Goal: Find specific page/section: Find specific page/section

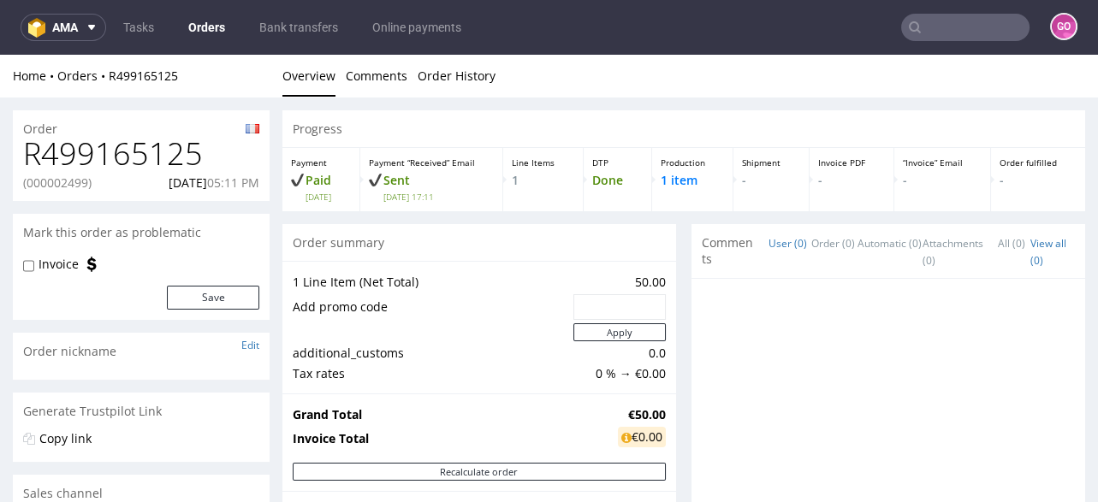
scroll to position [821, 0]
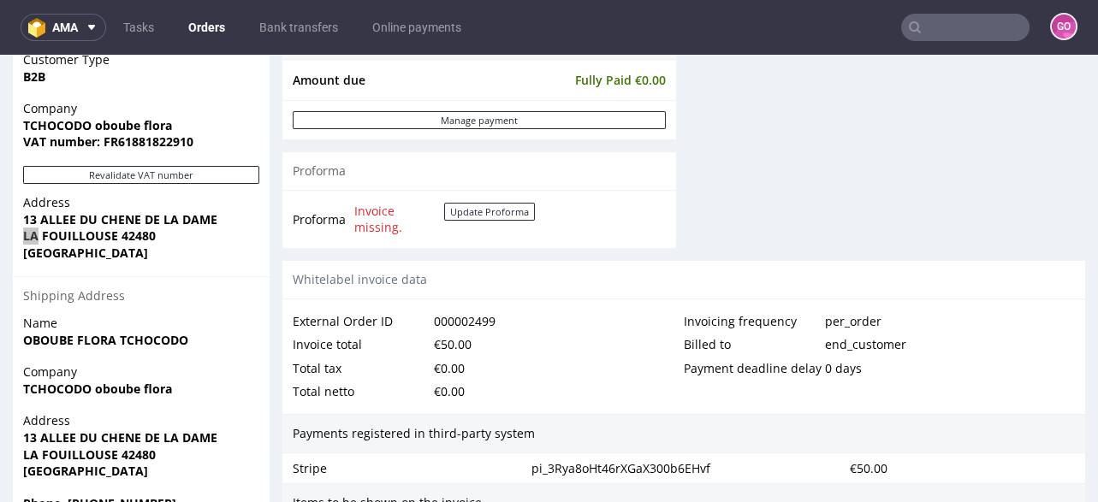
click at [963, 27] on input "text" at bounding box center [965, 27] width 128 height 27
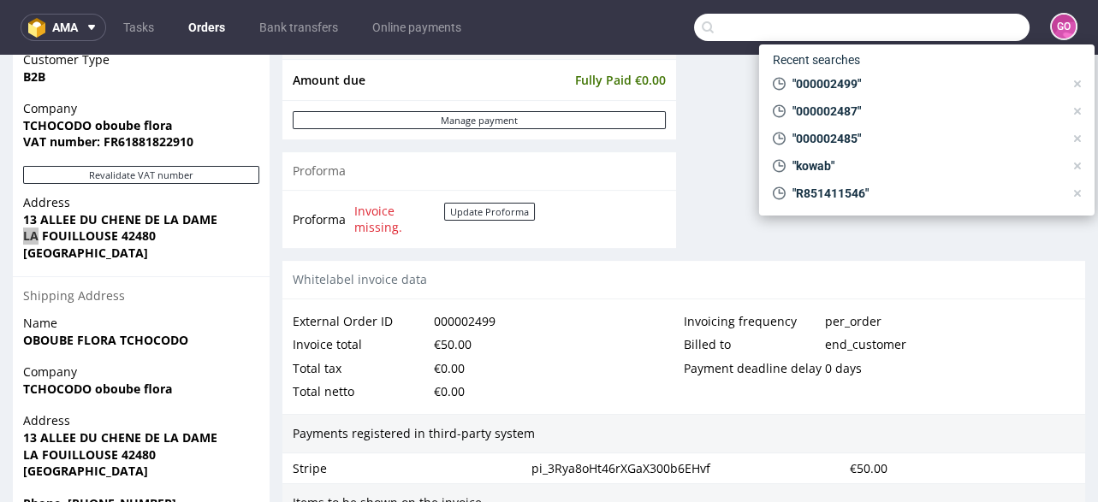
paste input "R933474375"
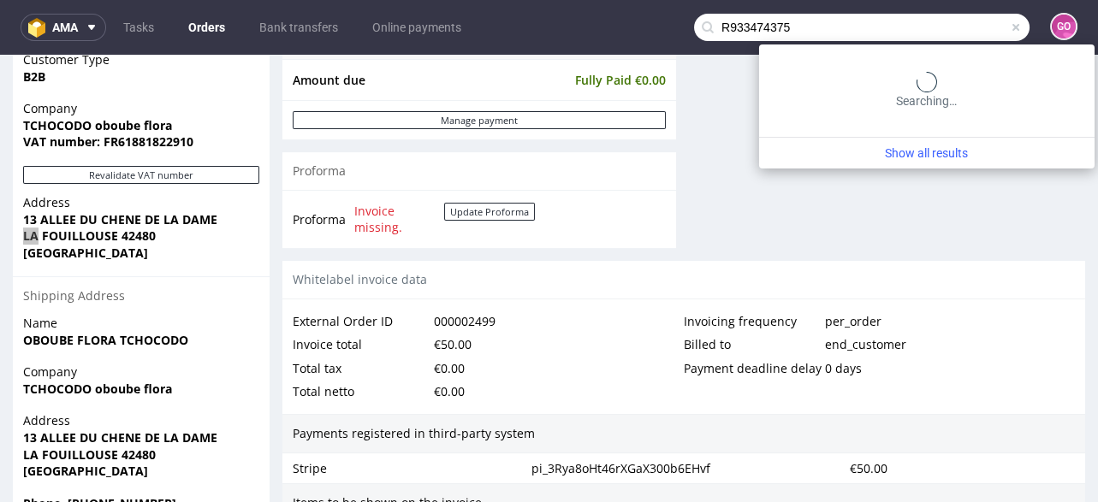
type input "R933474375"
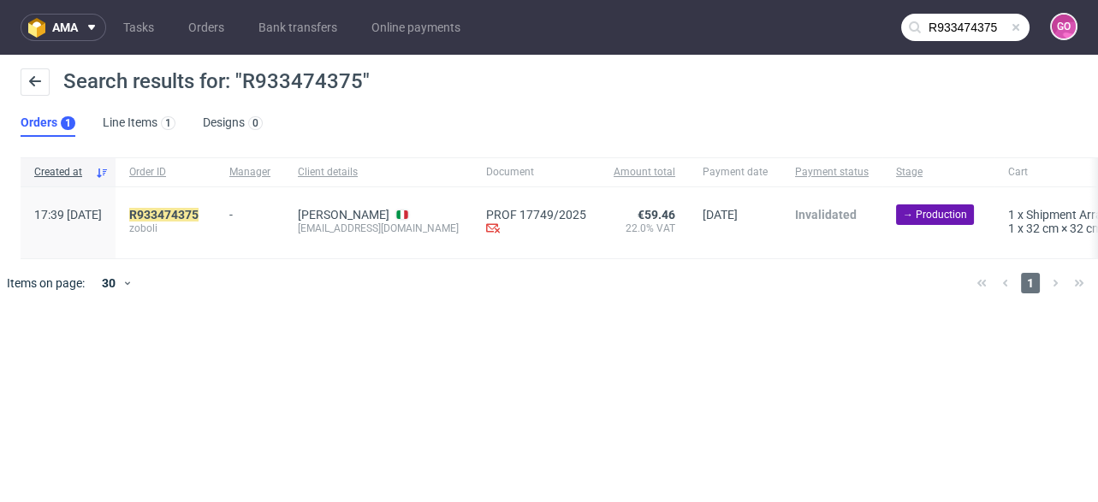
click at [216, 204] on div "R933474375 zoboli" at bounding box center [166, 222] width 100 height 71
click at [216, 206] on div "R933474375 zoboli" at bounding box center [166, 222] width 100 height 71
click at [199, 220] on mark "R933474375" at bounding box center [163, 215] width 69 height 14
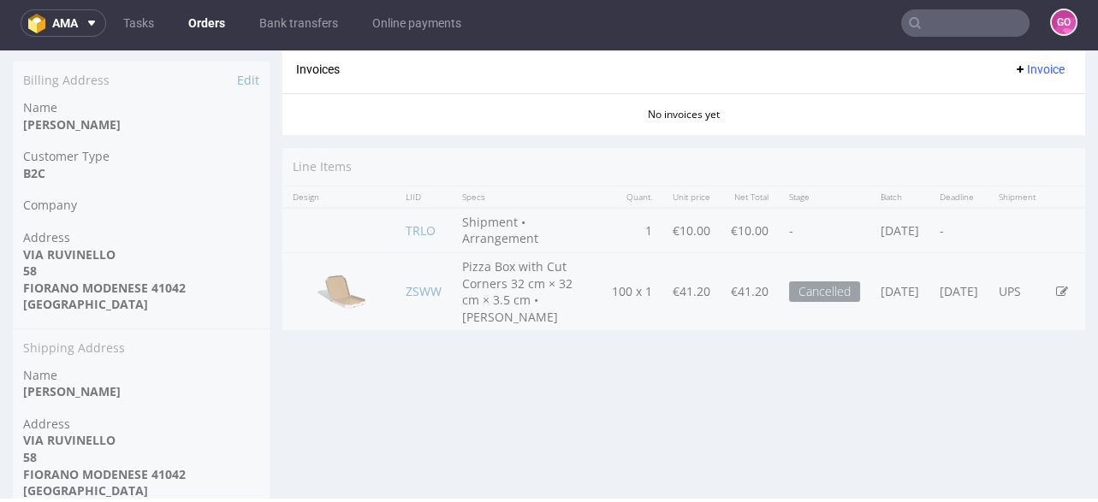
scroll to position [741, 0]
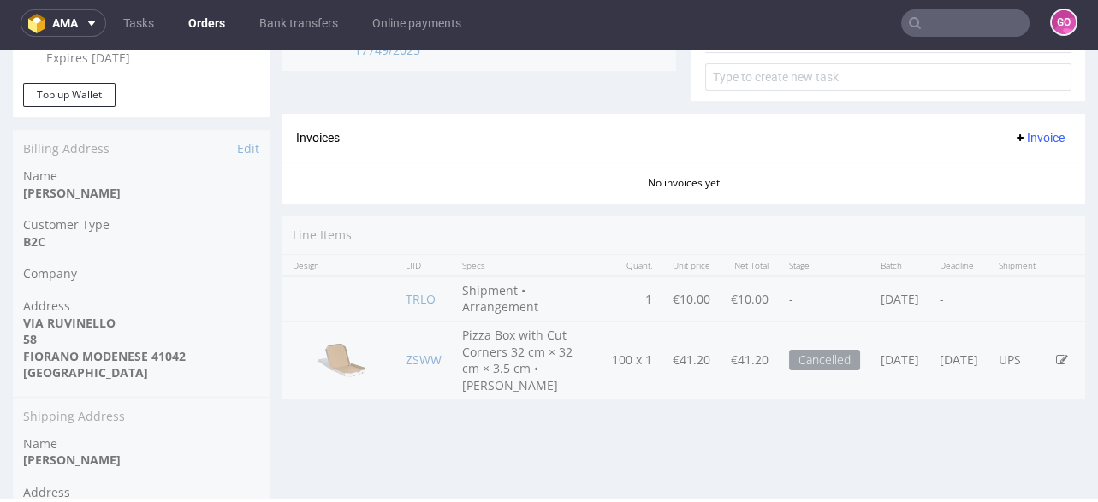
click at [920, 27] on input "text" at bounding box center [965, 22] width 128 height 27
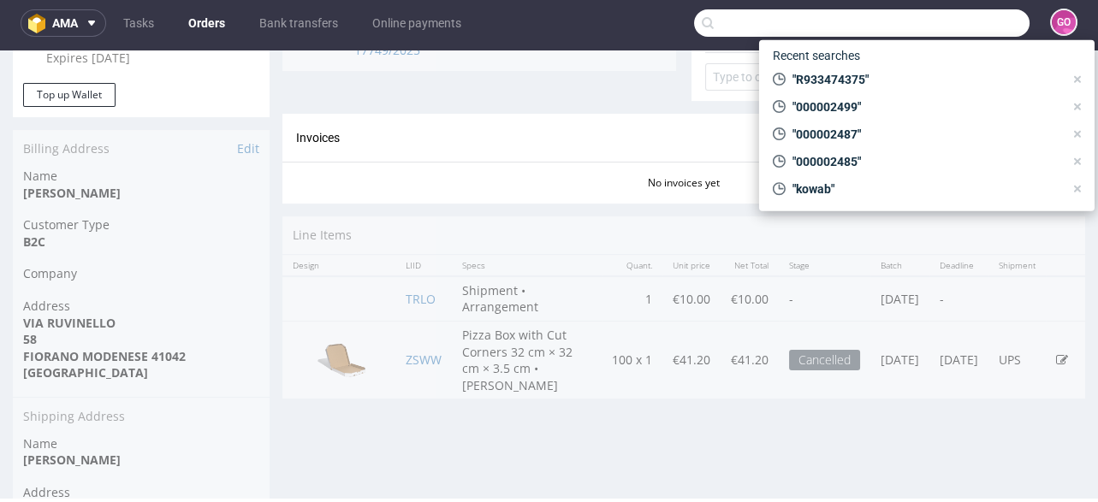
paste input "000002486"
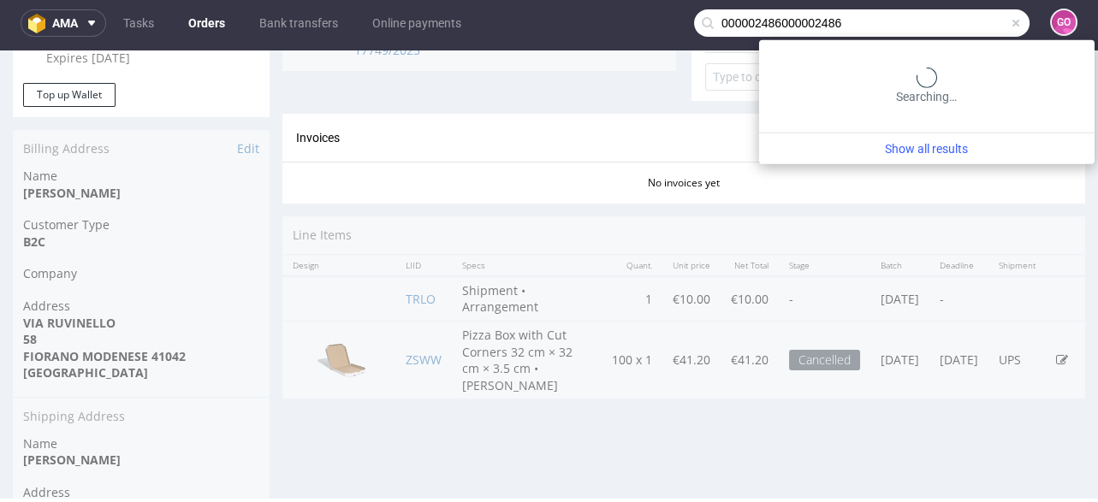
paste input "000002486"
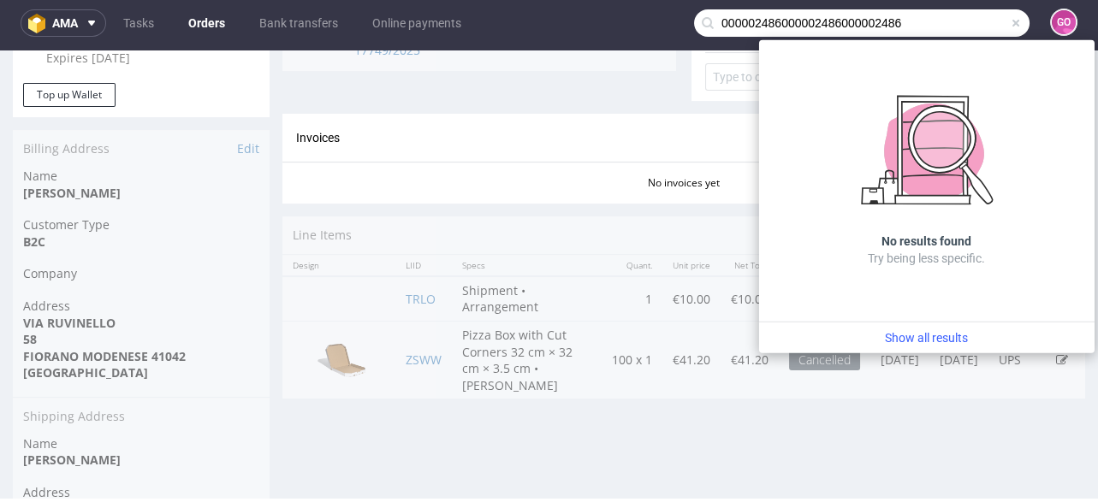
drag, startPoint x: 911, startPoint y: 71, endPoint x: 556, endPoint y: 83, distance: 355.3
paste input "text"
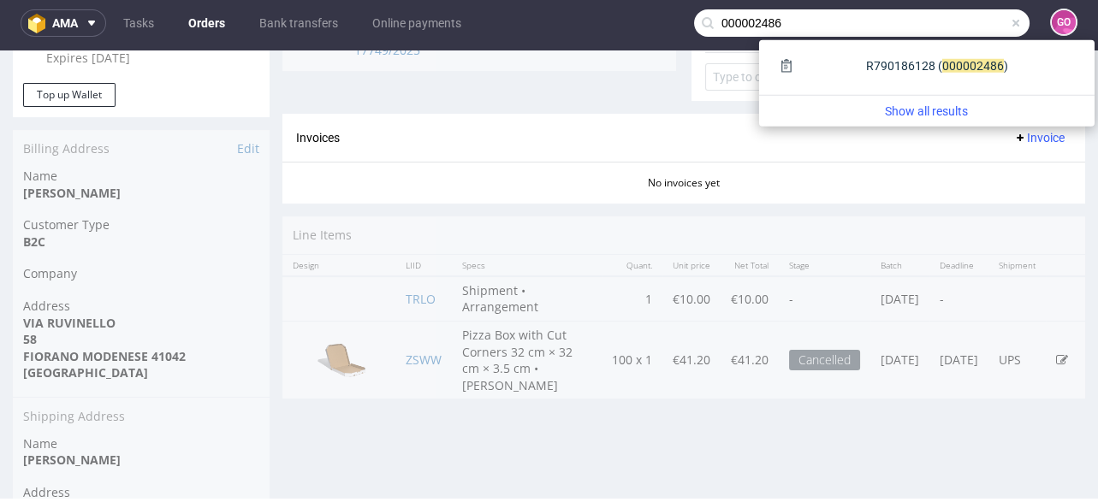
type input "000002486"
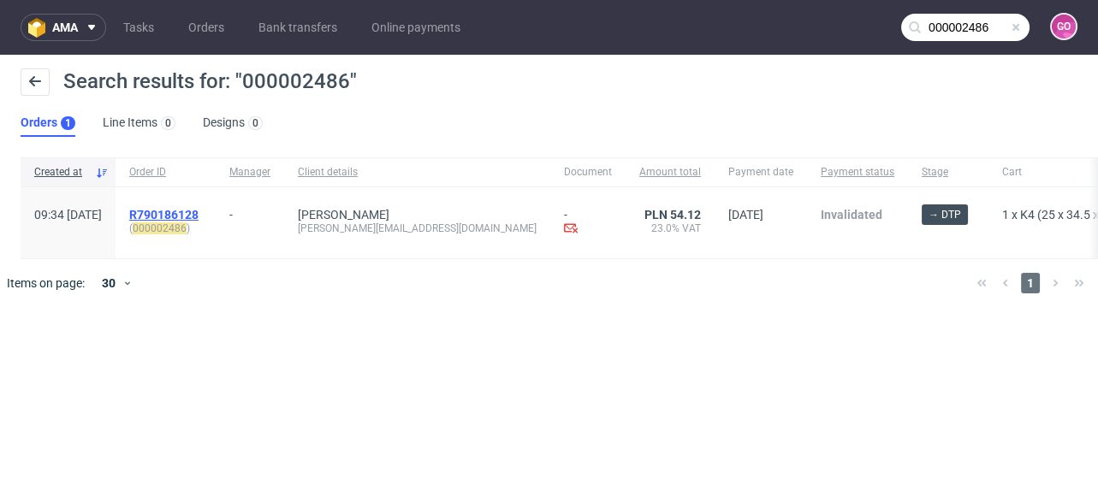
click at [199, 213] on span "R790186128" at bounding box center [163, 215] width 69 height 14
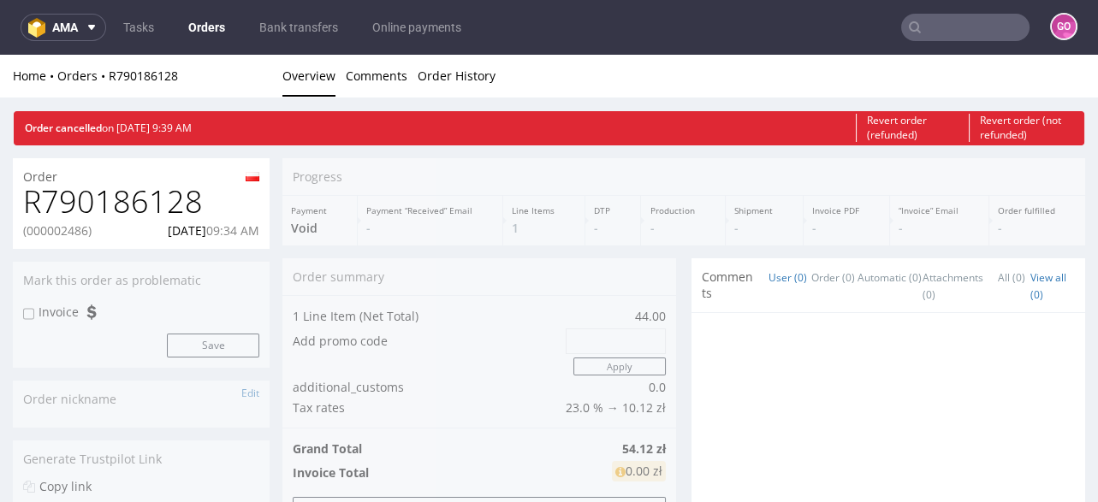
click at [96, 175] on div "Order" at bounding box center [141, 171] width 257 height 27
click at [104, 199] on h1 "R790186128" at bounding box center [141, 202] width 236 height 34
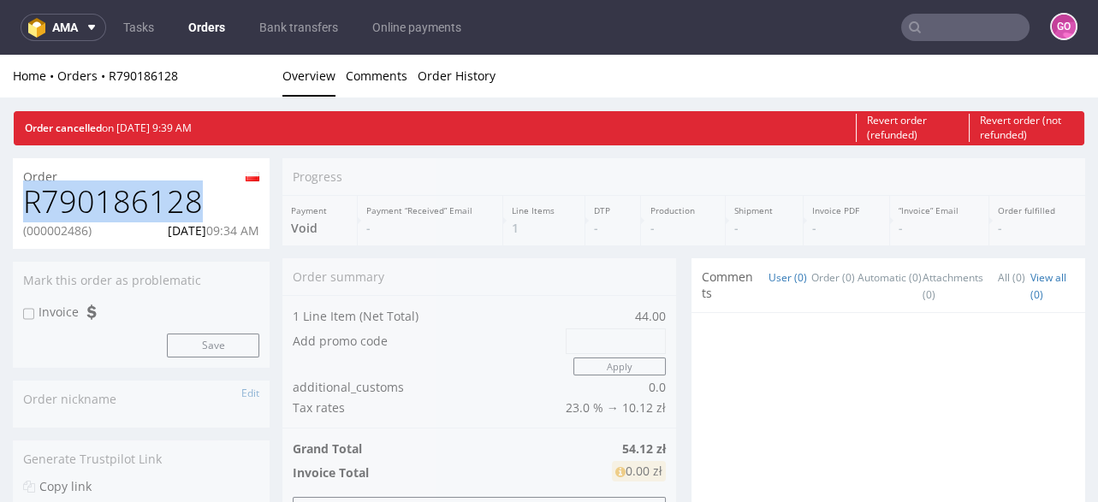
click at [104, 199] on h1 "R790186128" at bounding box center [141, 202] width 236 height 34
copy h1 "R790186128"
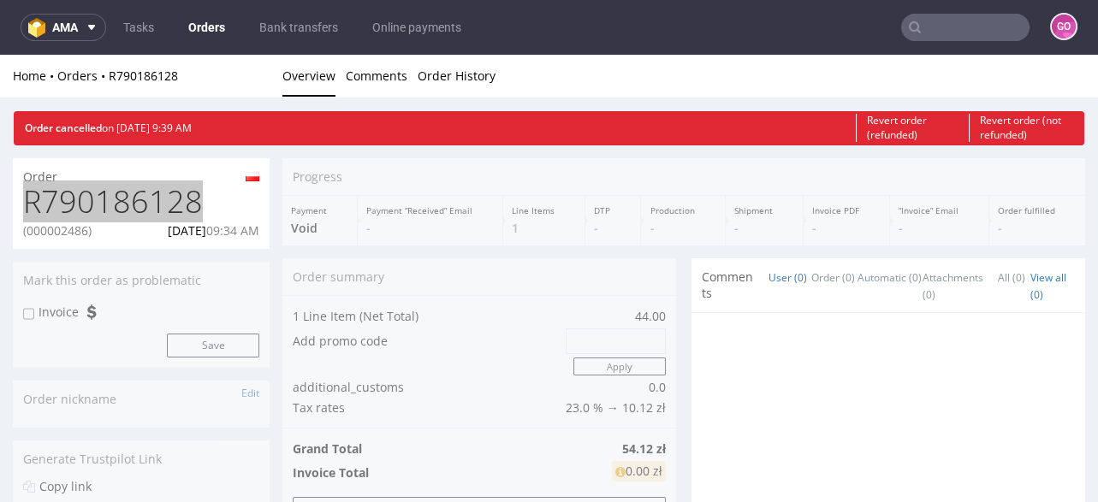
click at [966, 9] on nav "ama Tasks Orders Bank transfers Online payments GO" at bounding box center [549, 27] width 1098 height 55
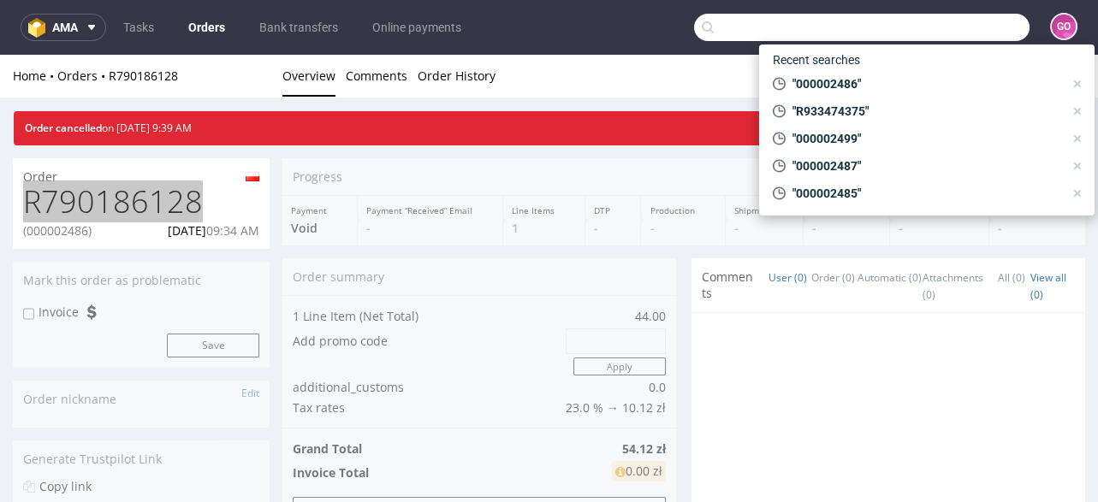
click at [967, 27] on input "text" at bounding box center [861, 27] width 335 height 27
paste input "000002489"
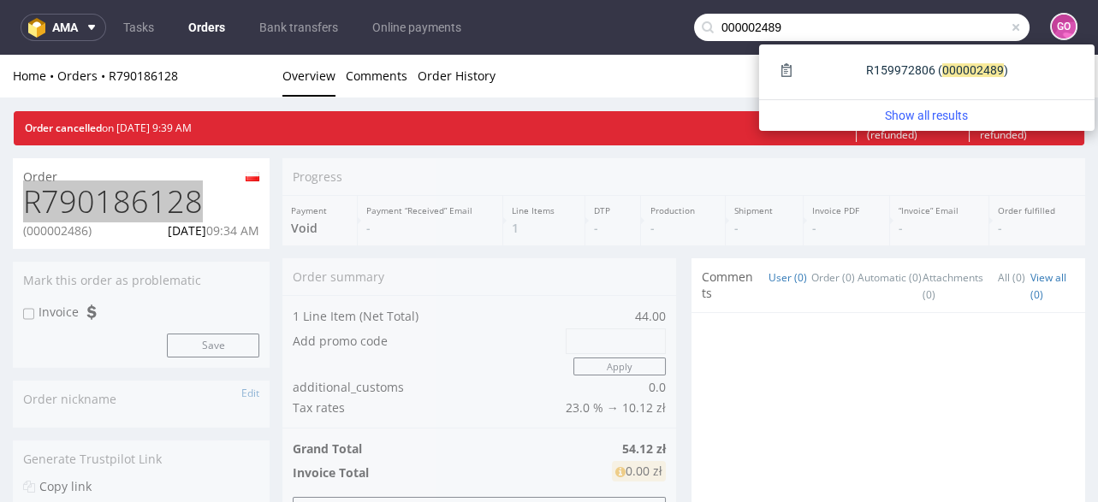
type input "000002489"
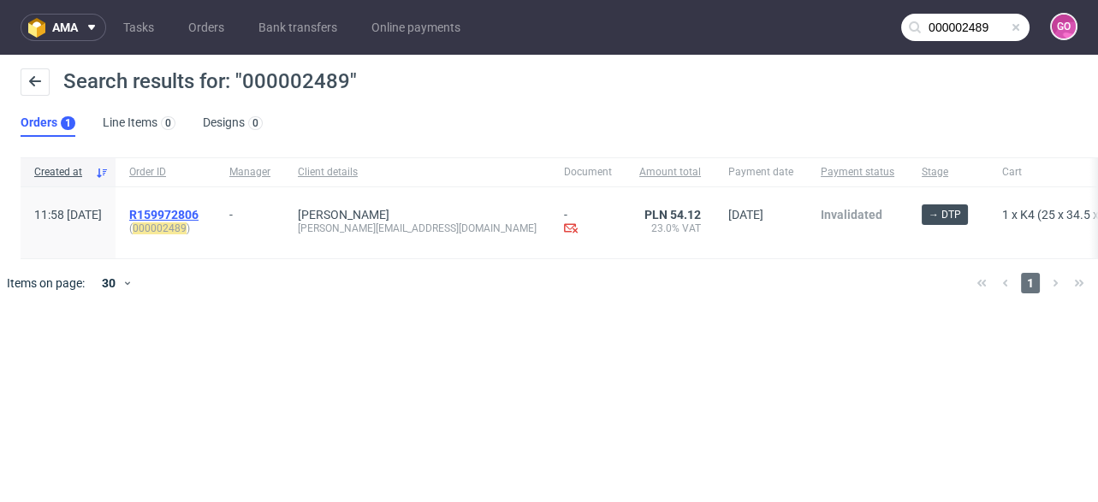
click at [199, 214] on span "R159972806" at bounding box center [163, 215] width 69 height 14
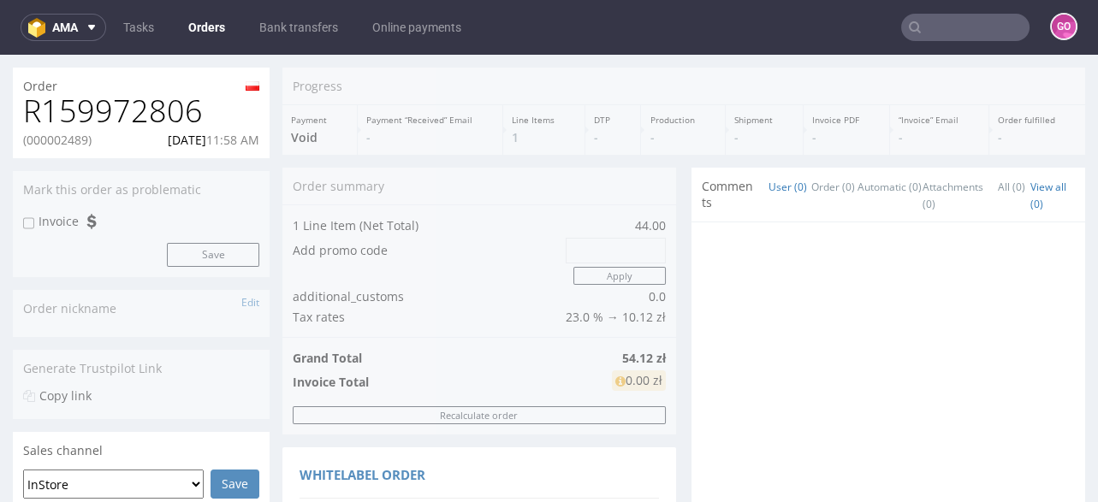
scroll to position [68, 0]
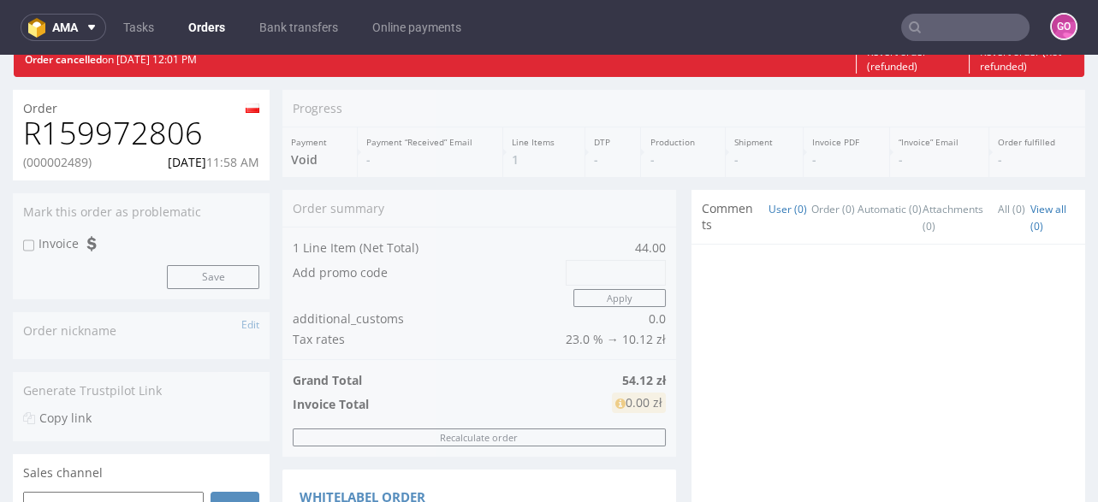
click at [139, 124] on h1 "R159972806" at bounding box center [141, 133] width 236 height 34
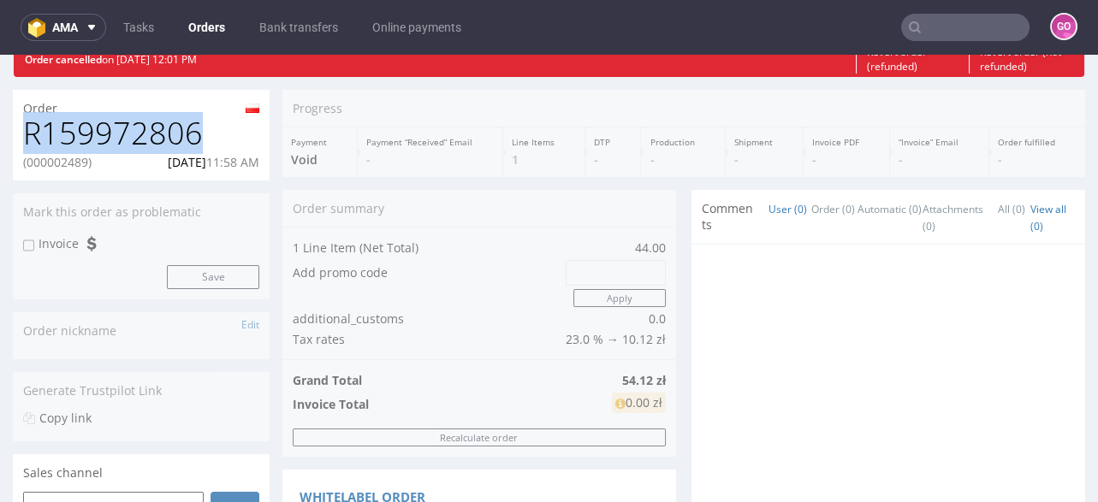
click at [139, 124] on h1 "R159972806" at bounding box center [141, 133] width 236 height 34
copy h1 "R159972806"
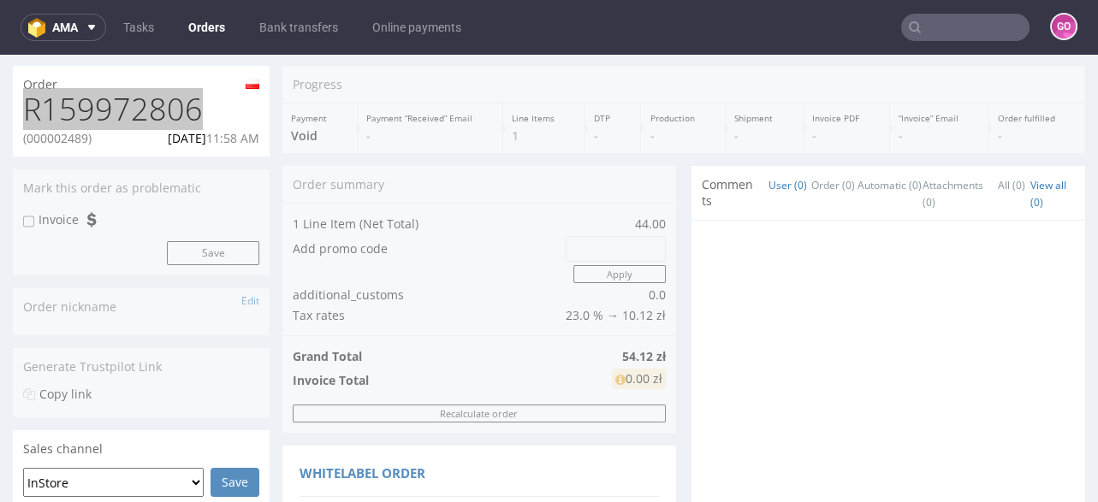
scroll to position [0, 0]
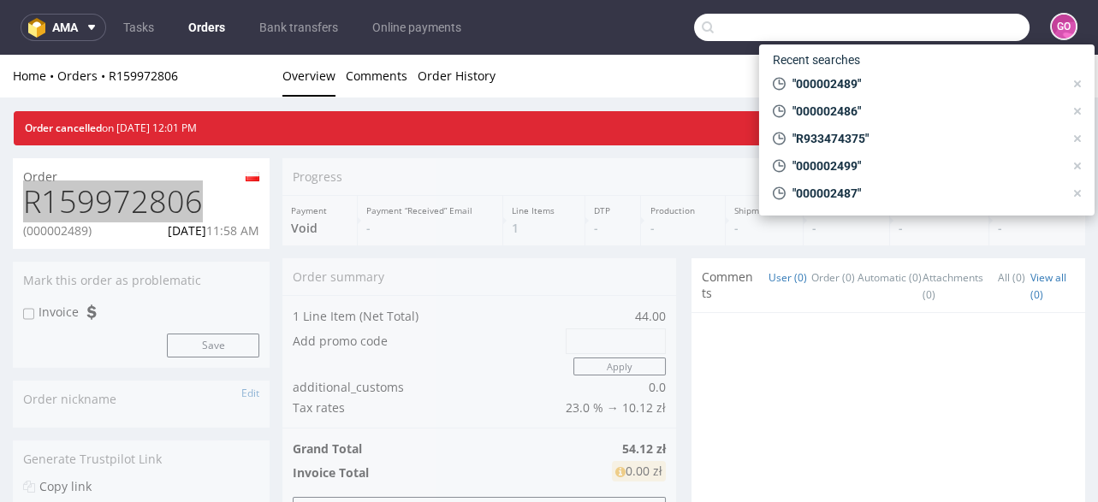
click at [968, 26] on input "text" at bounding box center [861, 27] width 335 height 27
paste input "000002489"
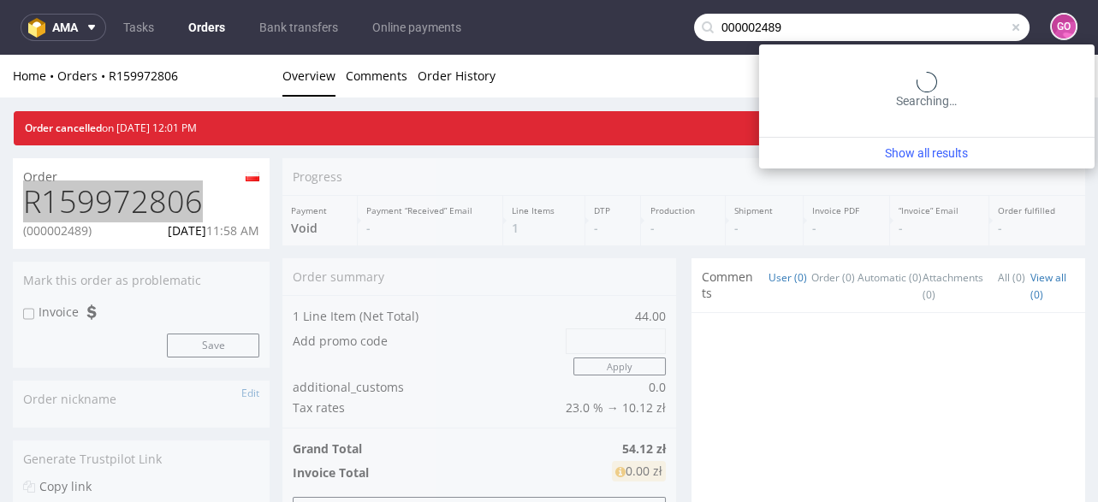
type input "000002489"
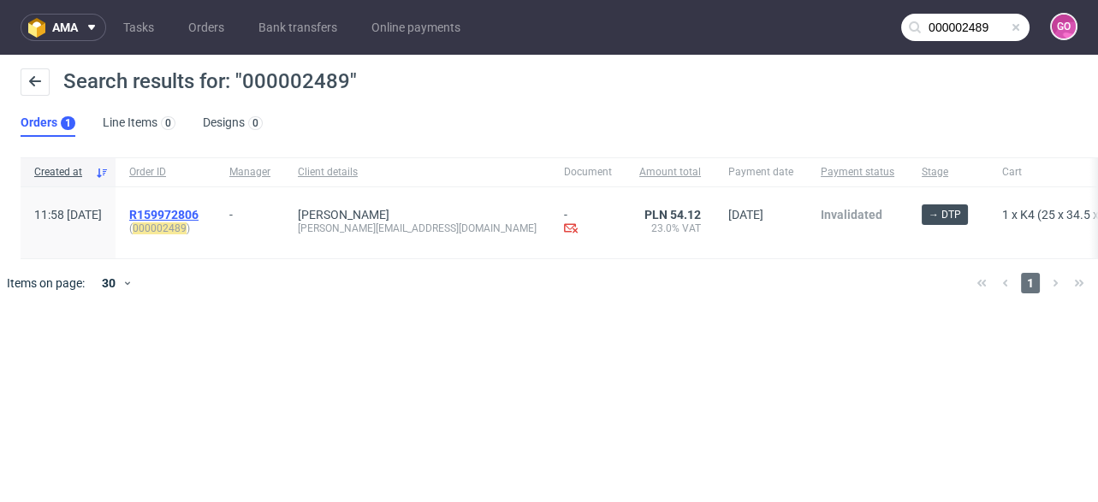
click at [199, 211] on span "R159972806" at bounding box center [163, 215] width 69 height 14
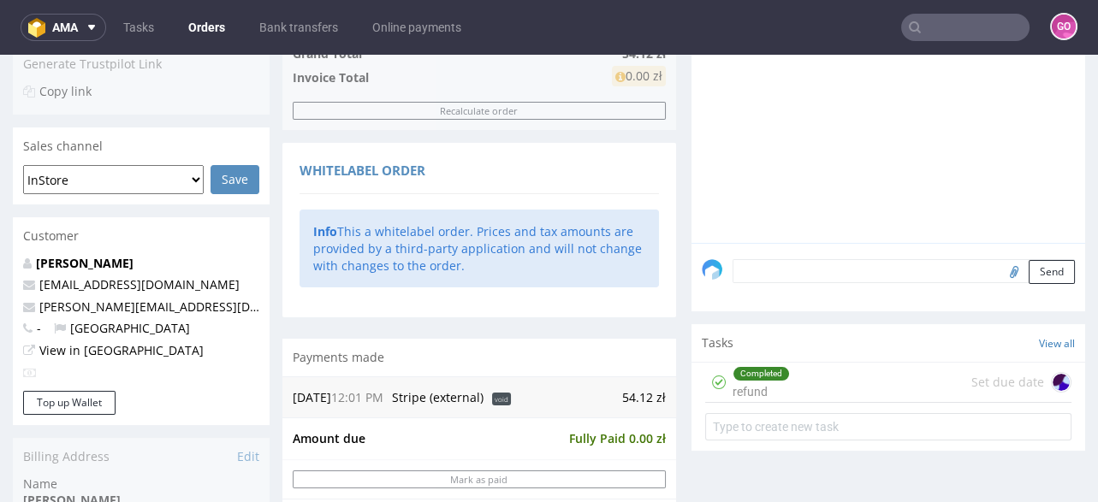
scroll to position [411, 0]
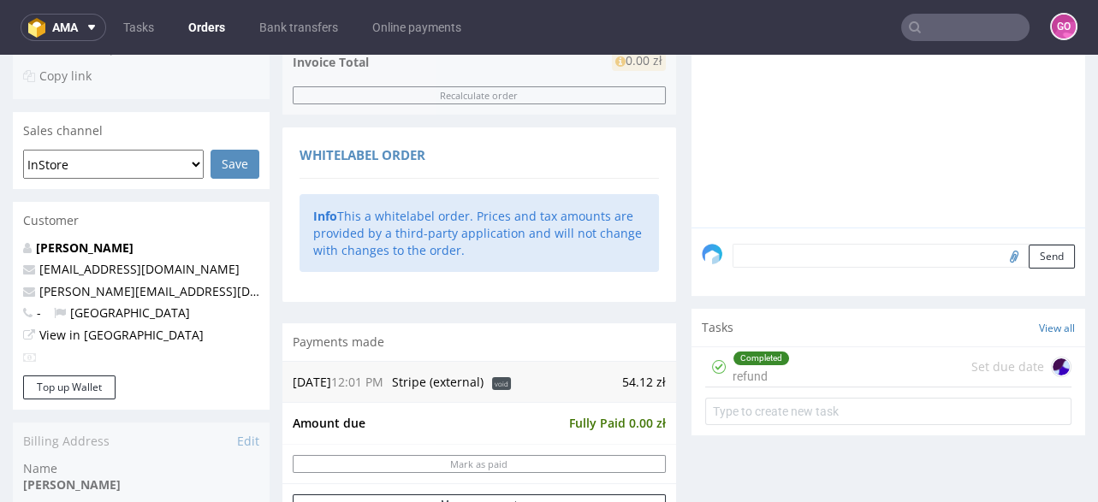
click at [954, 38] on input "text" at bounding box center [965, 27] width 128 height 27
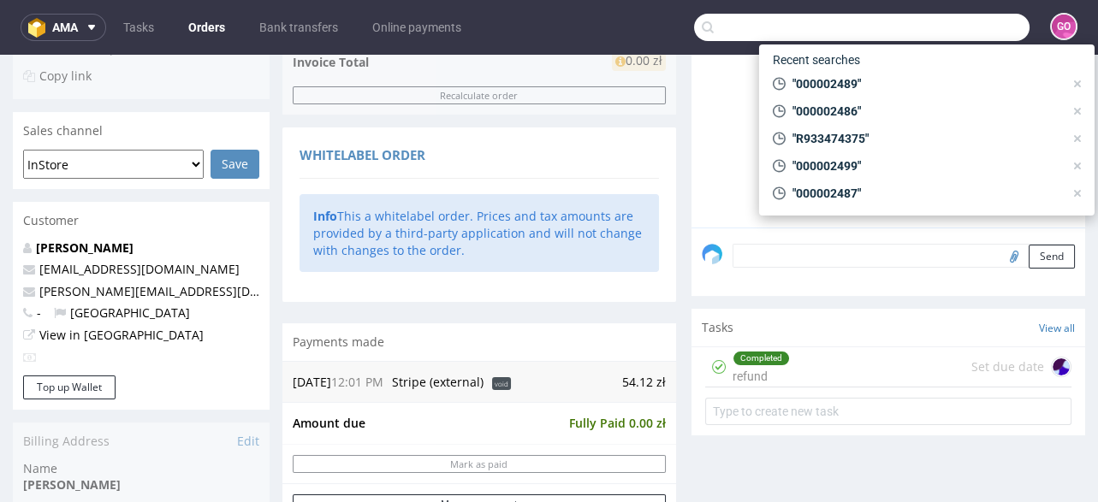
paste input "000002486"
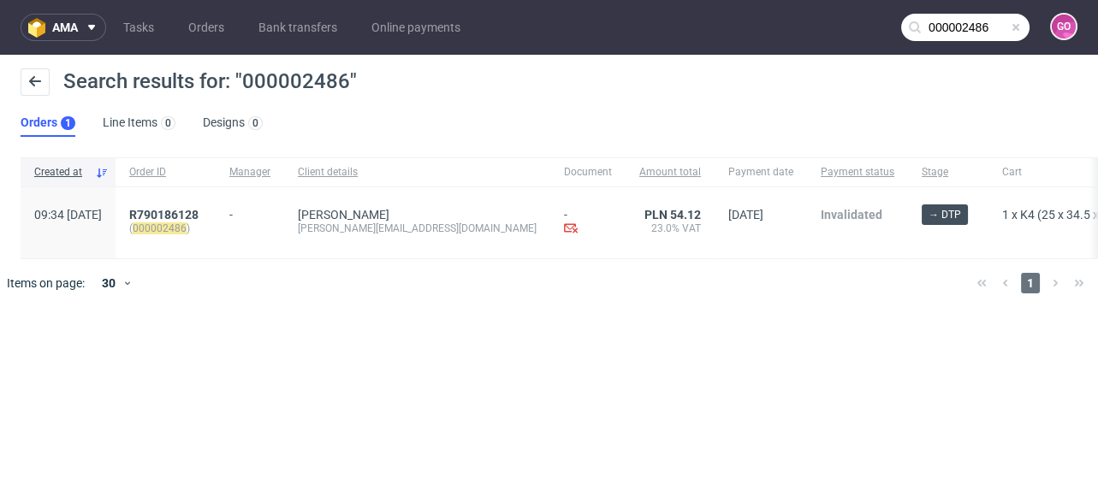
drag, startPoint x: 982, startPoint y: 21, endPoint x: 970, endPoint y: 31, distance: 15.8
click at [982, 21] on input "000002486" at bounding box center [965, 27] width 128 height 27
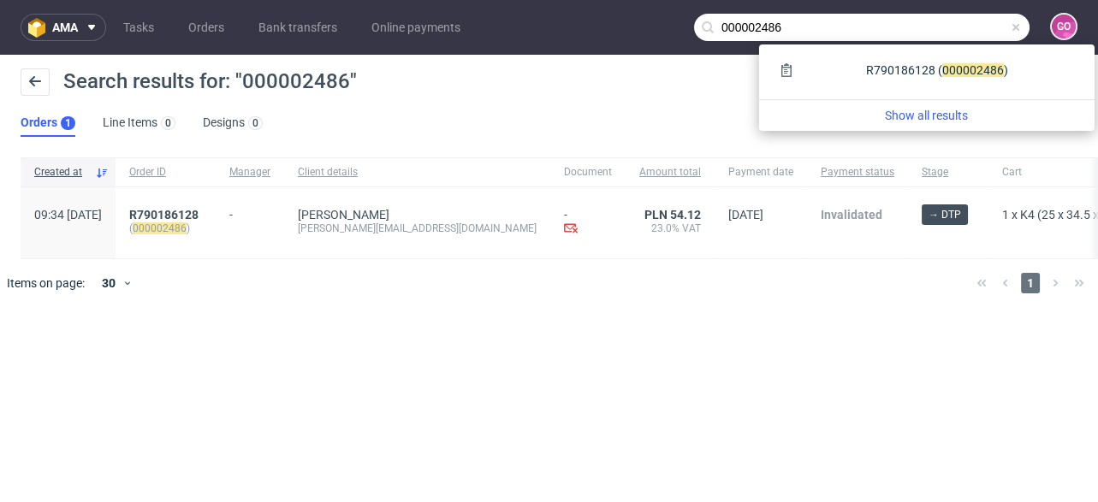
click at [763, 18] on input "000002486" at bounding box center [861, 27] width 335 height 27
paste input "9"
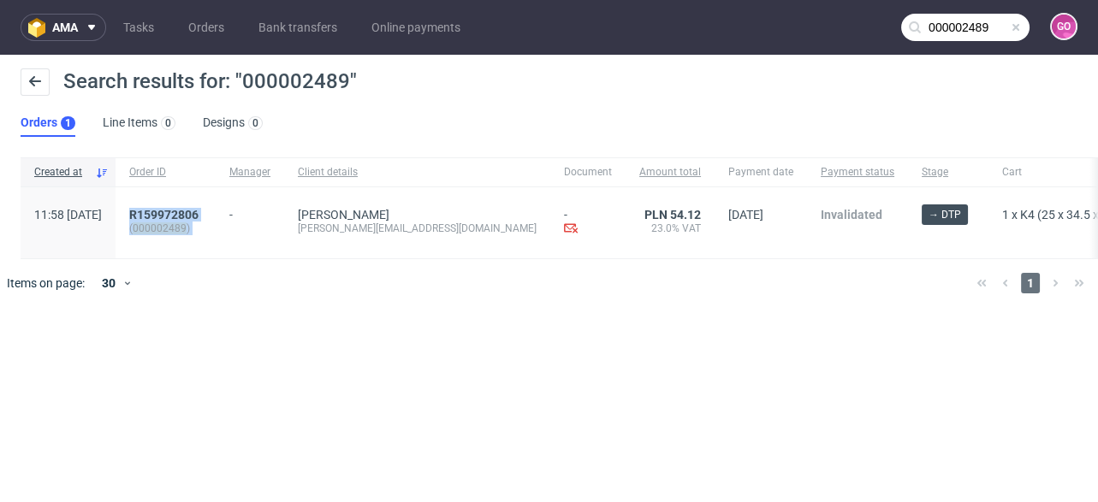
drag, startPoint x: 266, startPoint y: 206, endPoint x: 172, endPoint y: 199, distance: 94.4
click at [172, 199] on div "11:58 [DATE] R159972806 ( 000002489 ) - [PERSON_NAME] [EMAIL_ADDRESS][PERSON_NA…" at bounding box center [692, 223] width 1343 height 72
drag, startPoint x: 234, startPoint y: 311, endPoint x: 216, endPoint y: 244, distance: 69.1
click at [234, 307] on div at bounding box center [574, 283] width 778 height 48
drag, startPoint x: 167, startPoint y: 191, endPoint x: 256, endPoint y: 202, distance: 89.7
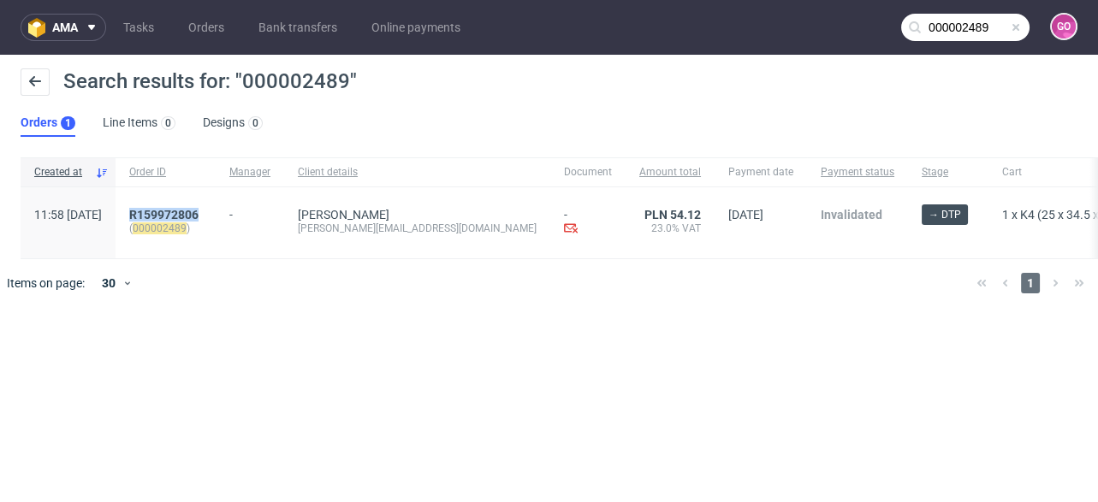
click at [216, 202] on div "R159972806 ( 000002489 )" at bounding box center [166, 222] width 100 height 71
copy span "R159972806"
click at [931, 21] on input "000002489" at bounding box center [965, 27] width 128 height 27
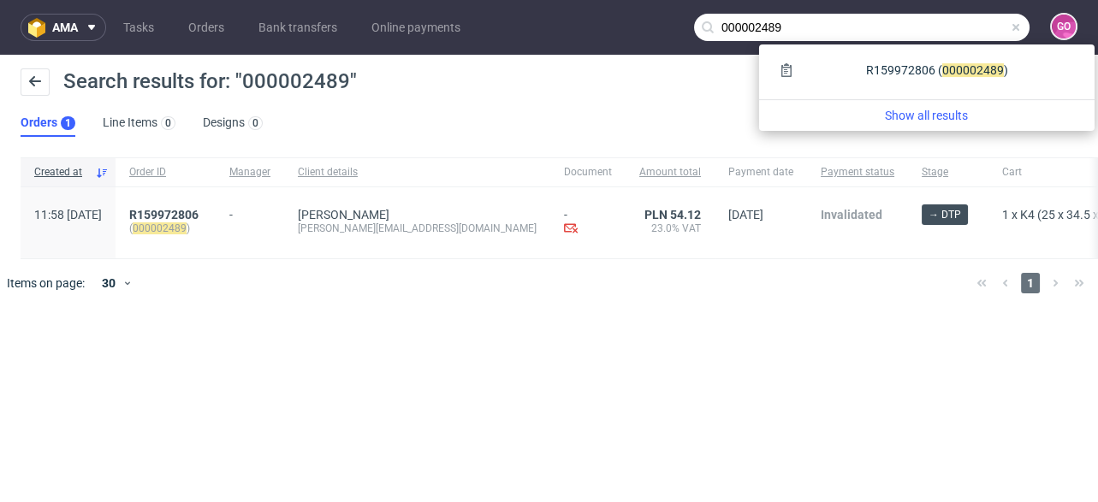
drag, startPoint x: 893, startPoint y: 38, endPoint x: 660, endPoint y: 84, distance: 237.3
click at [660, 84] on div "ama Tasks Orders Bank transfers Online payments 000002489 GO Search results for…" at bounding box center [549, 251] width 1098 height 502
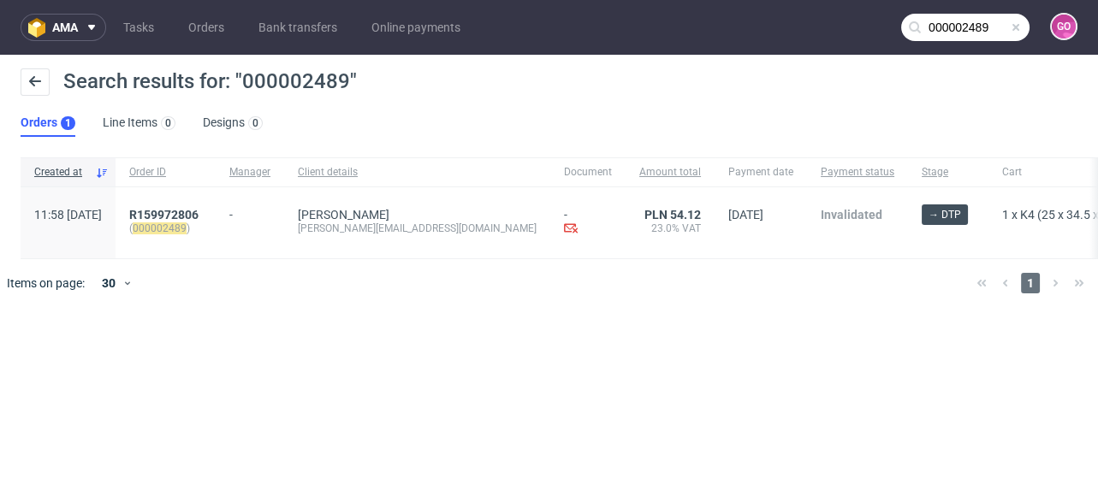
paste input "95"
click at [666, 81] on div "Search results for: "000002489"" at bounding box center [549, 88] width 1057 height 41
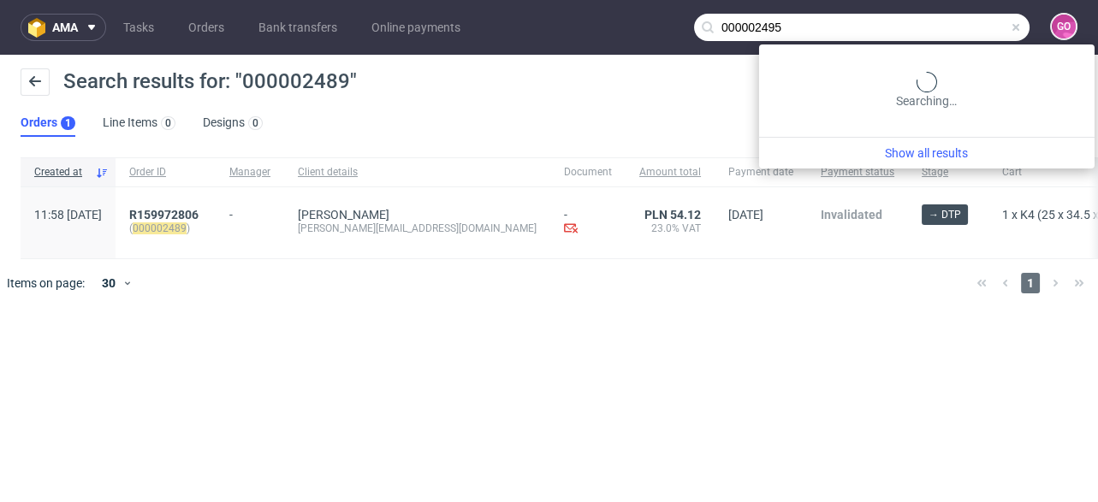
click at [976, 21] on input "000002495" at bounding box center [861, 27] width 335 height 27
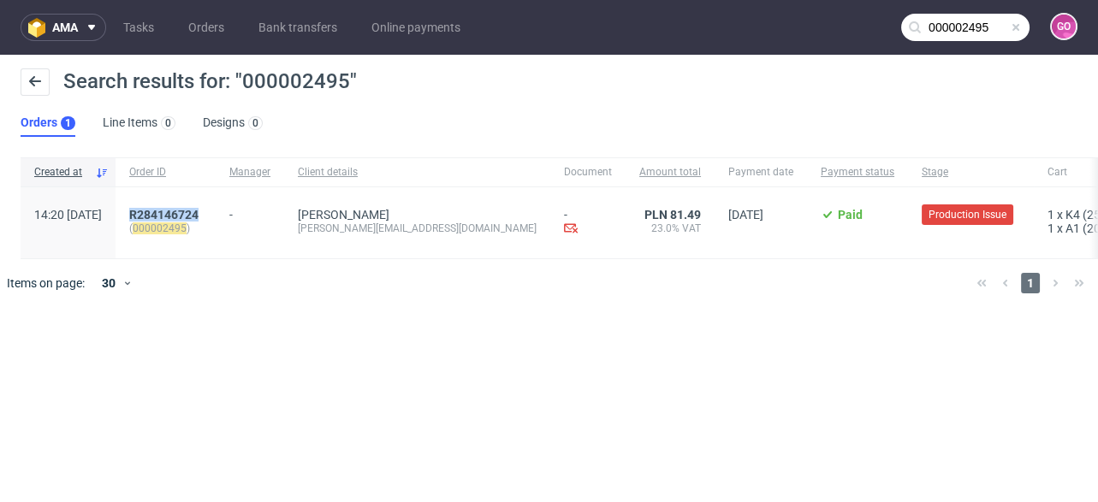
drag, startPoint x: 254, startPoint y: 215, endPoint x: 176, endPoint y: 214, distance: 77.9
click at [176, 214] on div "R284146724 ( 000002495 )" at bounding box center [166, 222] width 100 height 71
copy span "R284146724"
click at [964, 7] on nav "ama Tasks Orders Bank transfers Online payments 000002495 GO" at bounding box center [549, 27] width 1098 height 55
click at [967, 23] on input "000002495" at bounding box center [965, 27] width 128 height 27
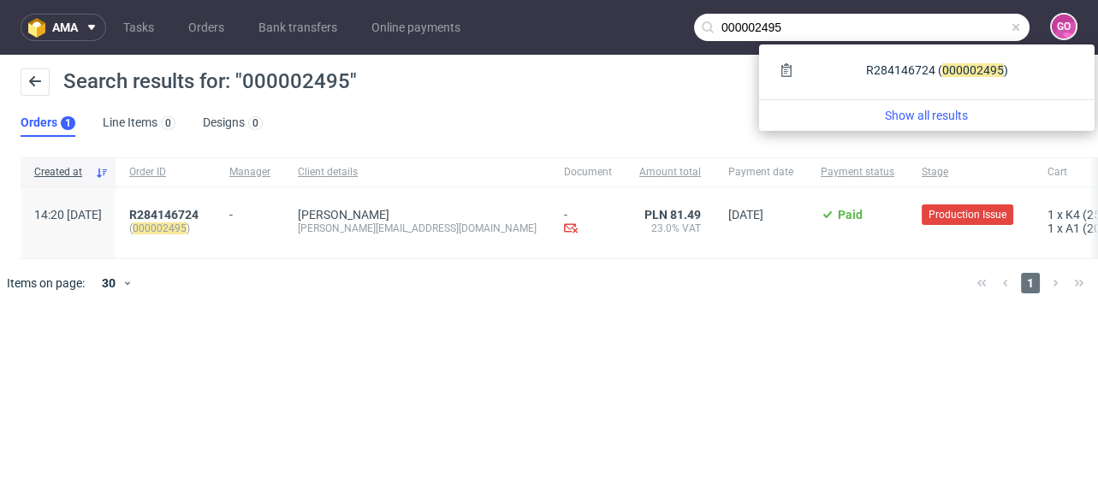
drag, startPoint x: 740, startPoint y: 34, endPoint x: 662, endPoint y: 35, distance: 77.9
click at [662, 35] on nav "ama Tasks Orders Bank transfers Online payments 000002495 GO" at bounding box center [549, 27] width 1098 height 55
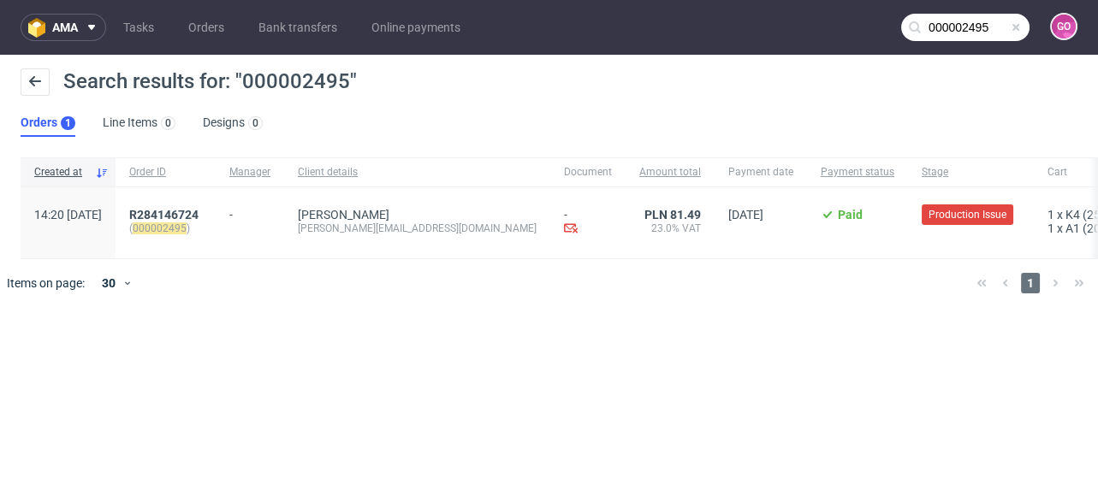
click at [216, 208] on div "R284146724 ( 000002495 )" at bounding box center [166, 222] width 100 height 71
drag, startPoint x: 263, startPoint y: 205, endPoint x: 173, endPoint y: 198, distance: 90.1
click at [173, 198] on div "R284146724 ( 000002495 )" at bounding box center [166, 222] width 100 height 71
copy span "R284146724"
click at [939, 43] on nav "ama Tasks Orders Bank transfers Online payments 000002495 GO" at bounding box center [549, 27] width 1098 height 55
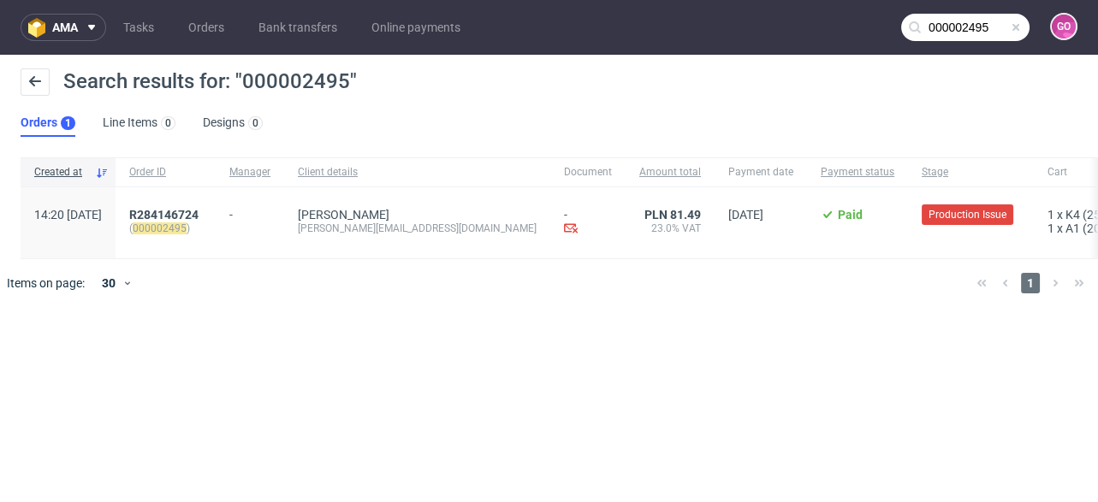
click at [952, 25] on input "000002495" at bounding box center [965, 27] width 128 height 27
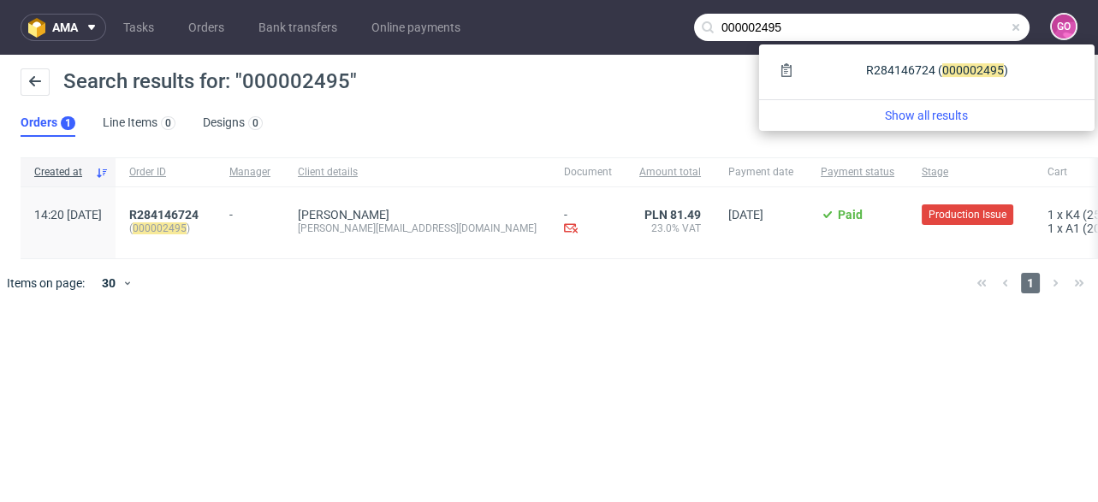
drag, startPoint x: 799, startPoint y: 24, endPoint x: 681, endPoint y: 33, distance: 118.4
click at [681, 33] on nav "ama Tasks Orders Bank transfers Online payments 000002495 GO" at bounding box center [549, 27] width 1098 height 55
paste input "86"
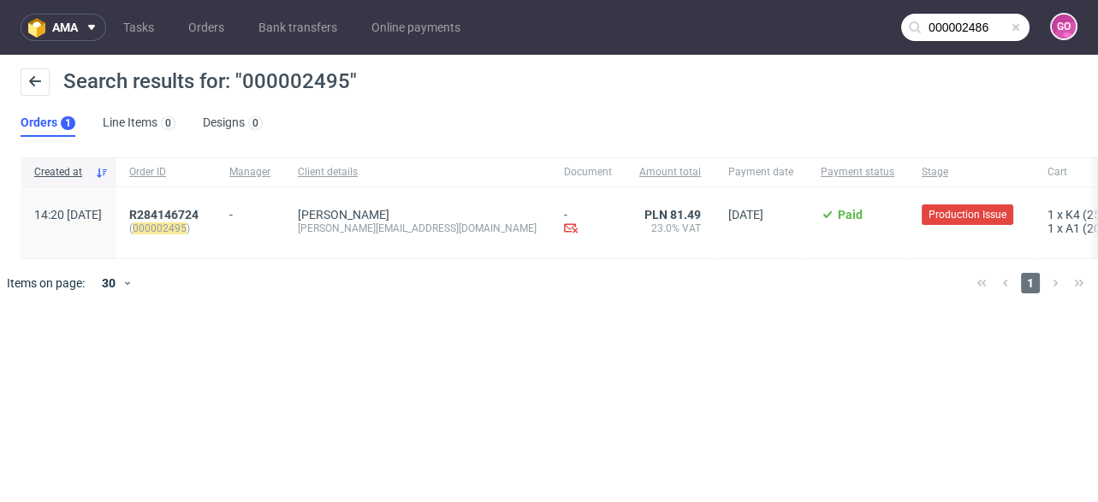
type input "000002486"
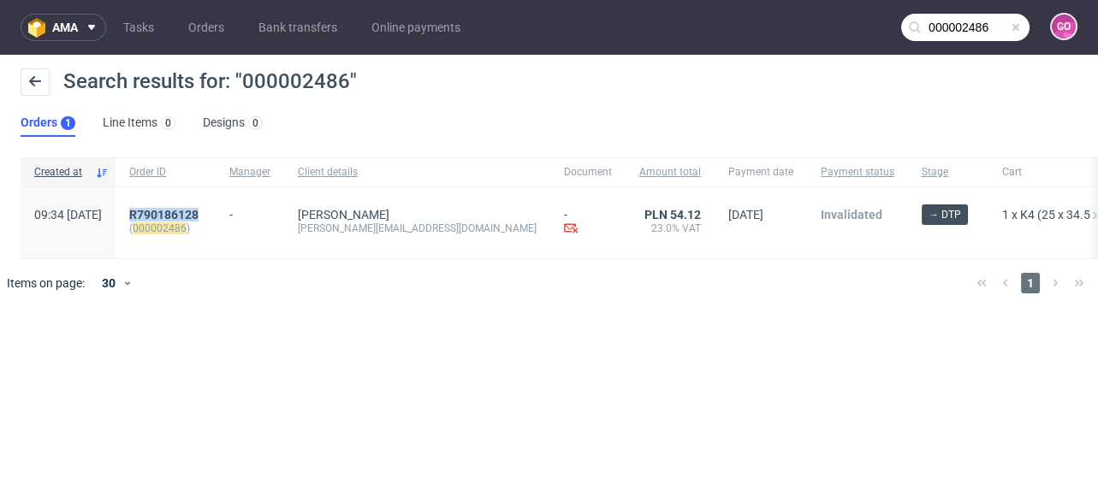
drag, startPoint x: 170, startPoint y: 197, endPoint x: 254, endPoint y: 208, distance: 84.6
click at [216, 208] on div "R790186128 ( 000002486 )" at bounding box center [166, 222] width 100 height 71
copy span "R790186128"
